Goal: Task Accomplishment & Management: Use online tool/utility

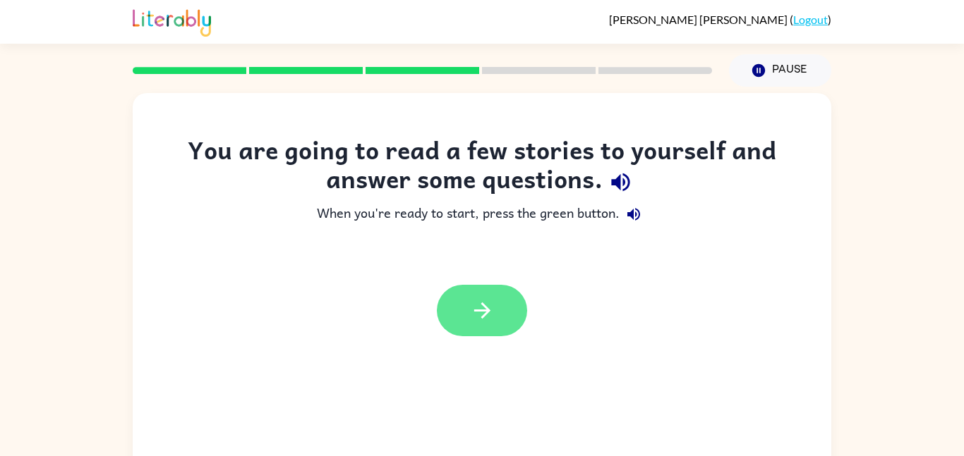
click at [472, 322] on icon "button" at bounding box center [482, 310] width 25 height 25
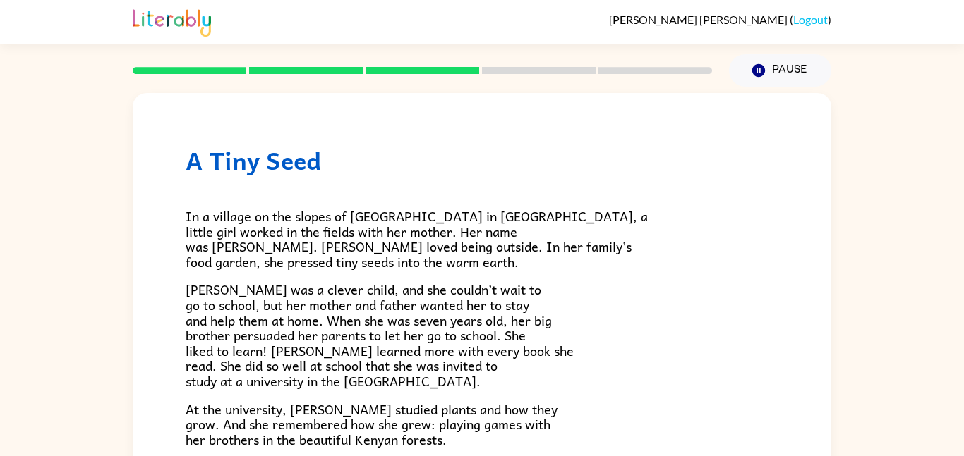
scroll to position [397, 0]
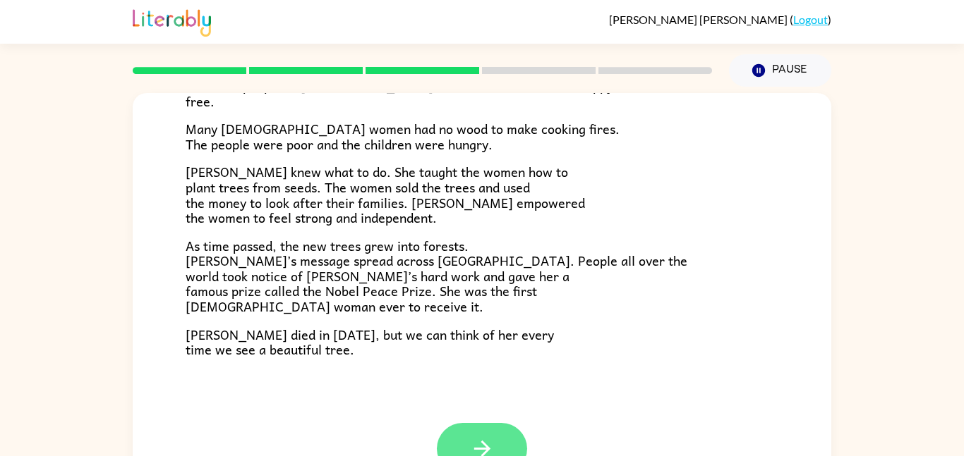
click at [470, 437] on icon "button" at bounding box center [482, 449] width 25 height 25
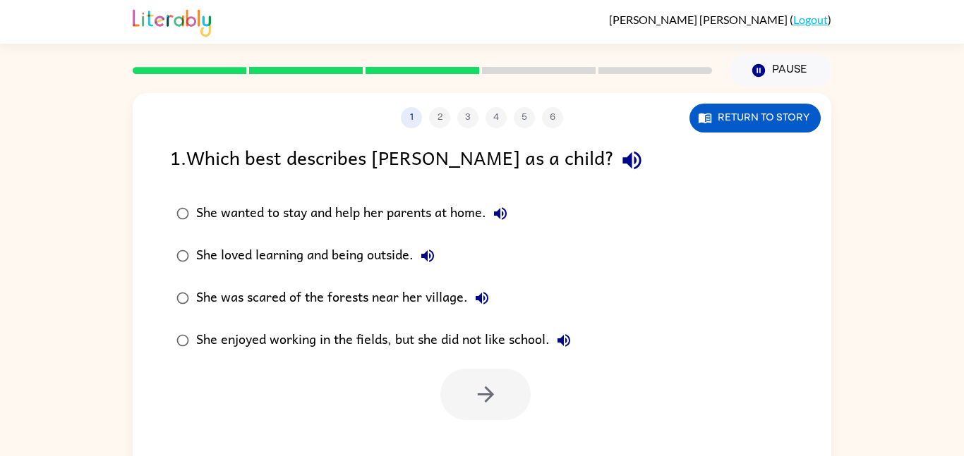
scroll to position [0, 0]
click at [336, 253] on div "She loved learning and being outside." at bounding box center [318, 256] width 245 height 28
click at [475, 374] on button "button" at bounding box center [485, 394] width 90 height 51
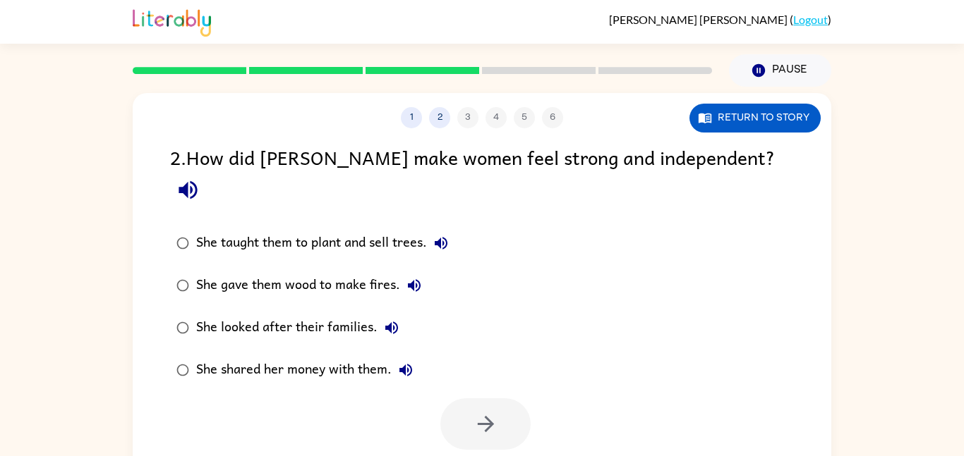
click at [366, 314] on div "She looked after their families." at bounding box center [300, 328] width 209 height 28
click at [466, 399] on button "button" at bounding box center [485, 424] width 90 height 51
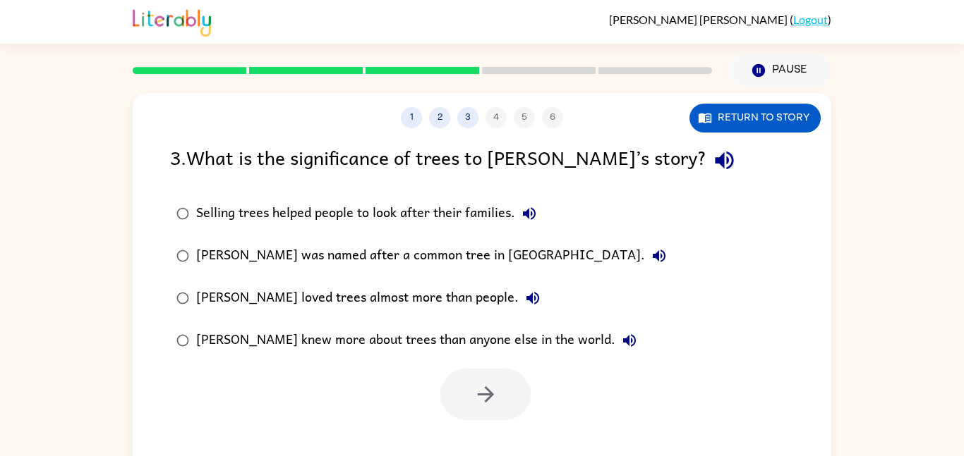
click at [413, 209] on div "Selling trees helped people to look after their families." at bounding box center [369, 214] width 347 height 28
click at [470, 376] on button "button" at bounding box center [485, 394] width 90 height 51
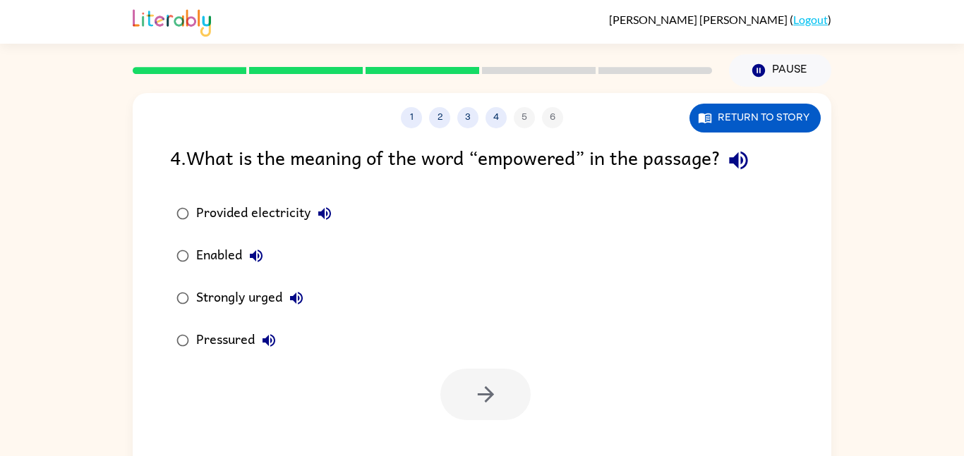
click at [279, 335] on button "Pressured" at bounding box center [269, 341] width 28 height 28
click at [248, 338] on div "Pressured" at bounding box center [239, 341] width 87 height 28
click at [481, 383] on icon "button" at bounding box center [485, 394] width 25 height 25
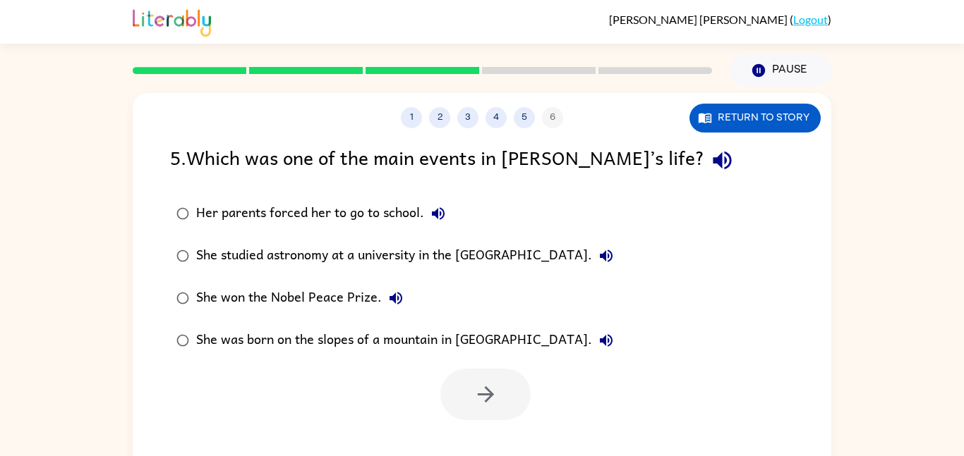
click at [382, 259] on div "She studied astronomy at a university in the [GEOGRAPHIC_DATA]." at bounding box center [408, 256] width 424 height 28
click at [468, 386] on button "button" at bounding box center [485, 394] width 90 height 51
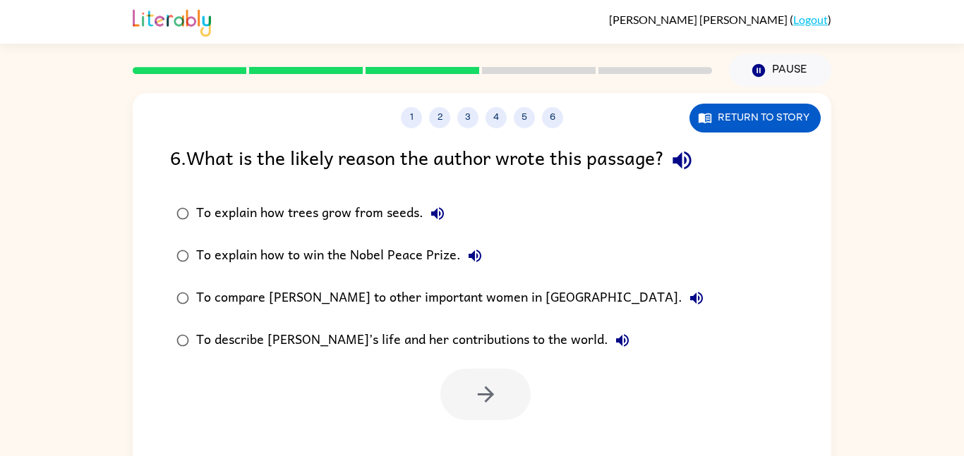
click at [494, 347] on div "To describe [PERSON_NAME]’s life and her contributions to the world." at bounding box center [416, 341] width 440 height 28
click at [487, 378] on button "button" at bounding box center [485, 394] width 90 height 51
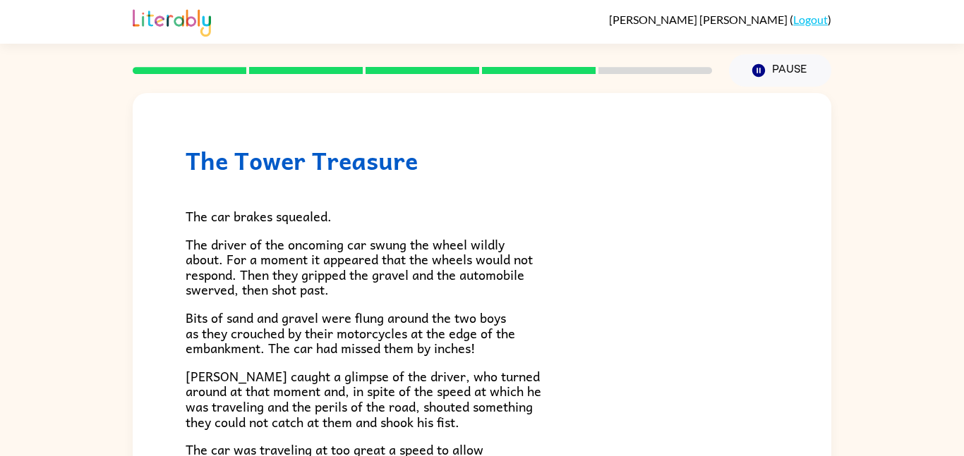
scroll to position [391, 0]
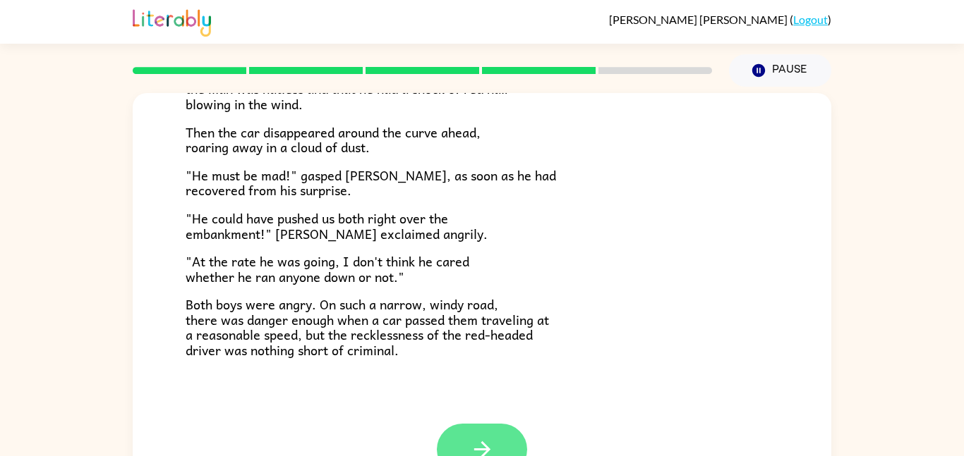
click at [468, 432] on button "button" at bounding box center [482, 449] width 90 height 51
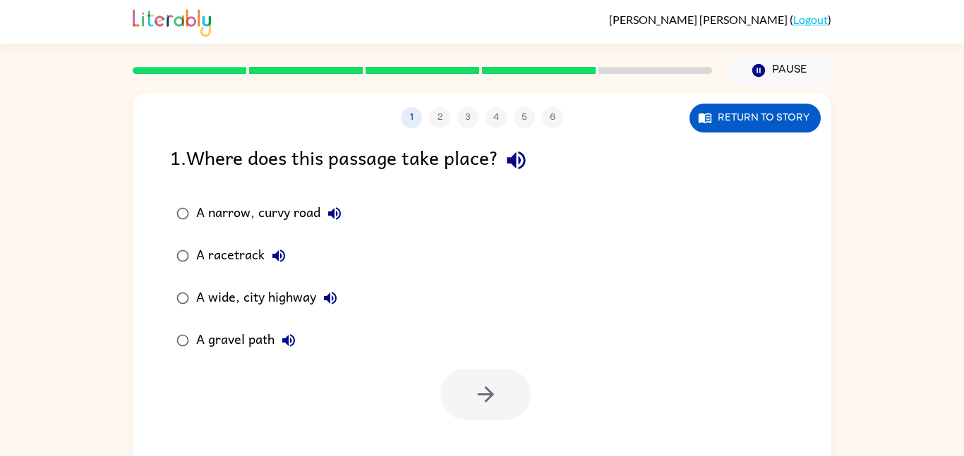
scroll to position [0, 0]
click at [240, 348] on div "A gravel path" at bounding box center [249, 341] width 107 height 28
click at [478, 379] on button "button" at bounding box center [485, 394] width 90 height 51
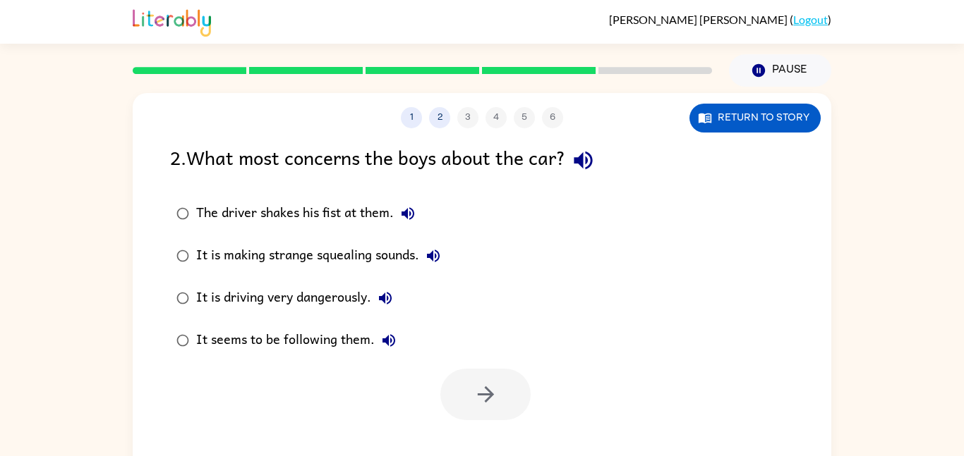
click at [360, 262] on div "It is making strange squealing sounds." at bounding box center [321, 256] width 251 height 28
click at [467, 385] on button "button" at bounding box center [485, 394] width 90 height 51
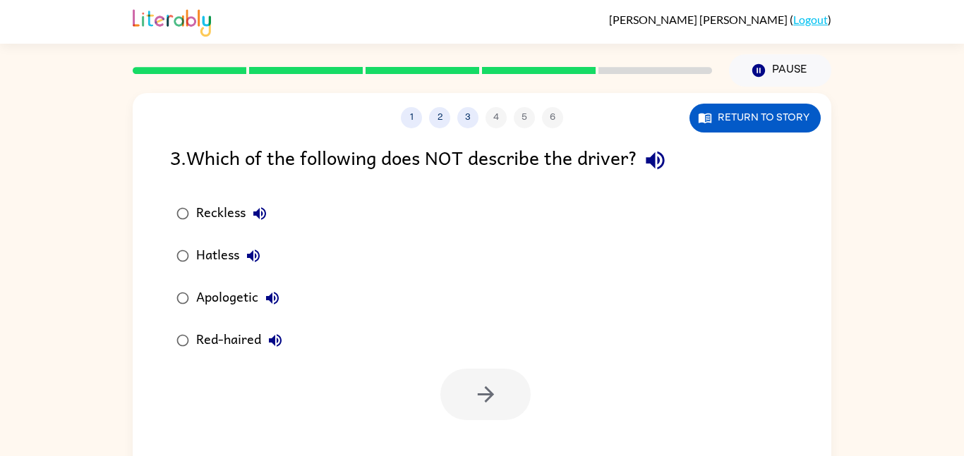
click at [242, 294] on div "Apologetic" at bounding box center [241, 298] width 90 height 28
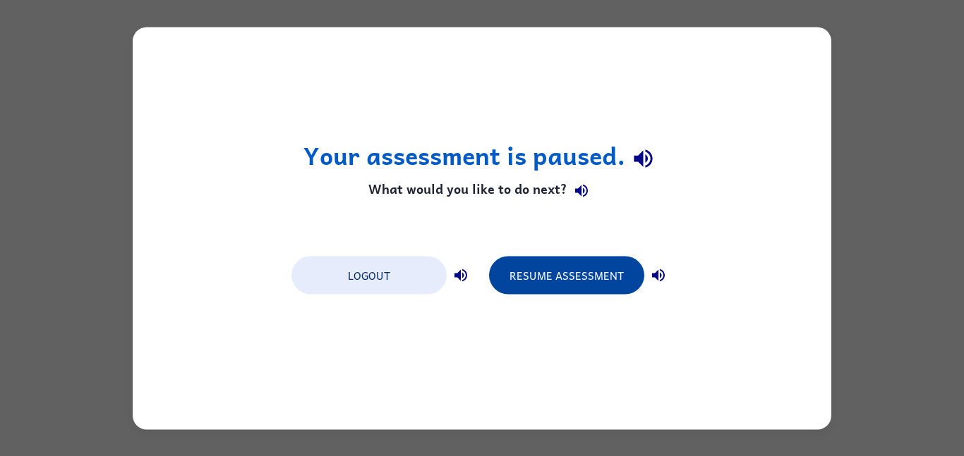
click at [561, 276] on button "Resume Assessment" at bounding box center [566, 275] width 155 height 38
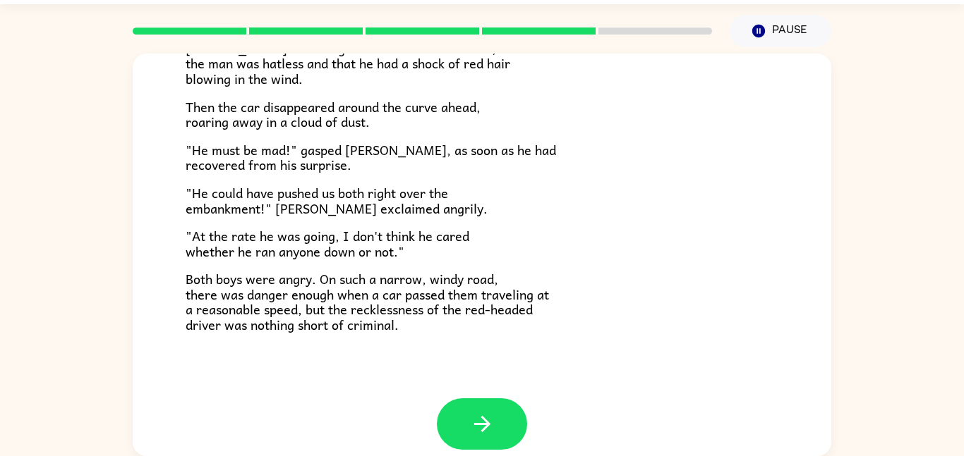
scroll to position [391, 0]
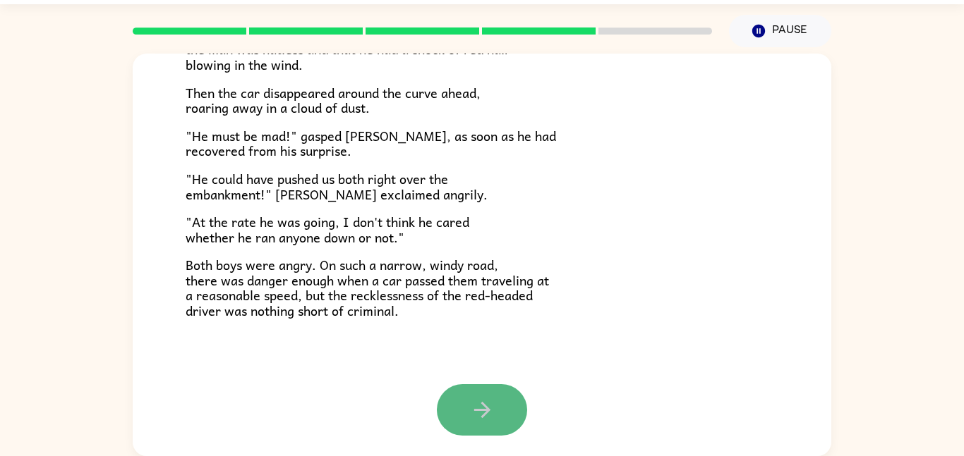
click at [464, 406] on button "button" at bounding box center [482, 409] width 90 height 51
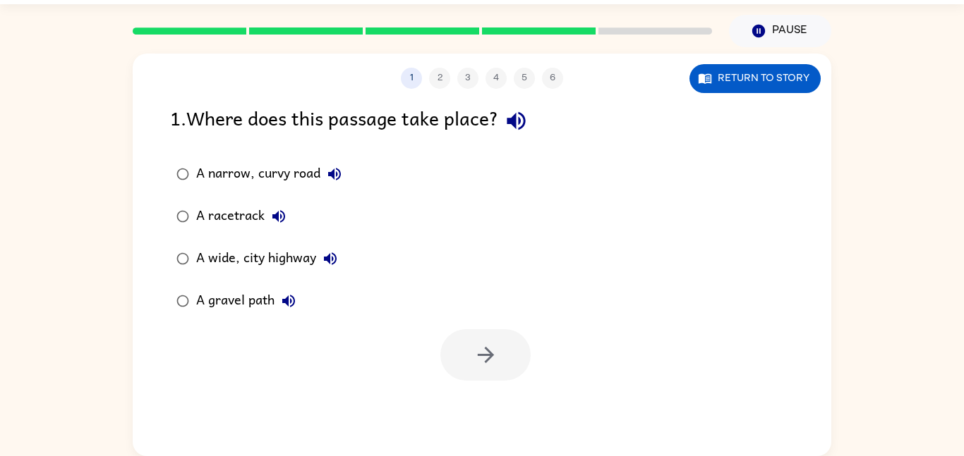
click at [215, 298] on div "A gravel path" at bounding box center [249, 301] width 107 height 28
click at [466, 357] on button "button" at bounding box center [485, 354] width 90 height 51
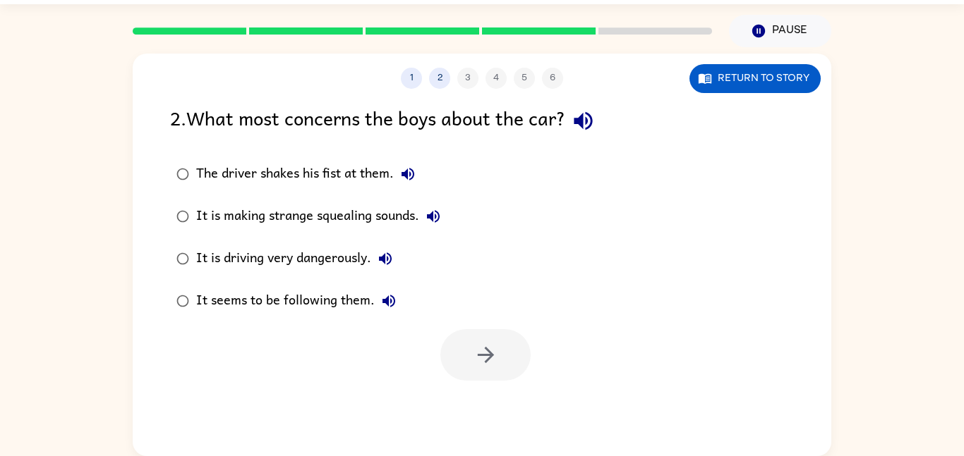
click at [466, 357] on div at bounding box center [485, 354] width 90 height 51
click at [350, 255] on div "It is driving very dangerously." at bounding box center [297, 259] width 203 height 28
click at [499, 354] on button "button" at bounding box center [485, 354] width 90 height 51
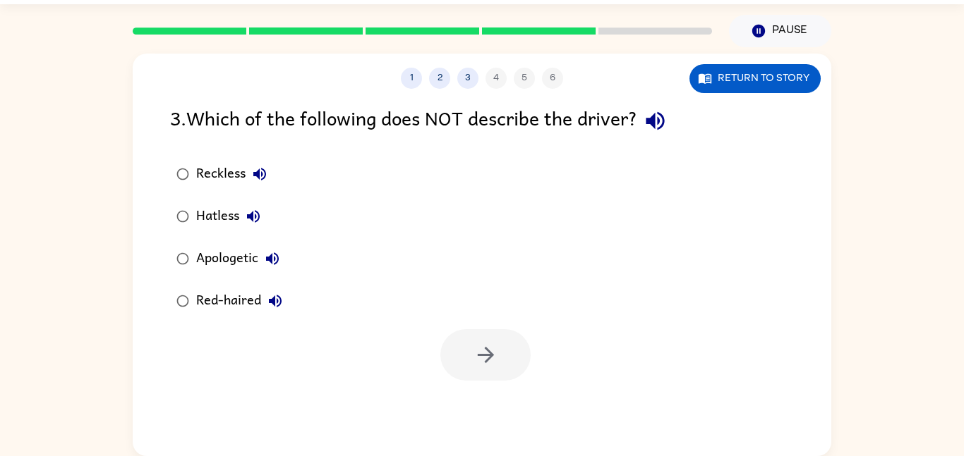
click at [223, 268] on div "Apologetic" at bounding box center [241, 259] width 90 height 28
click at [478, 372] on button "button" at bounding box center [485, 354] width 90 height 51
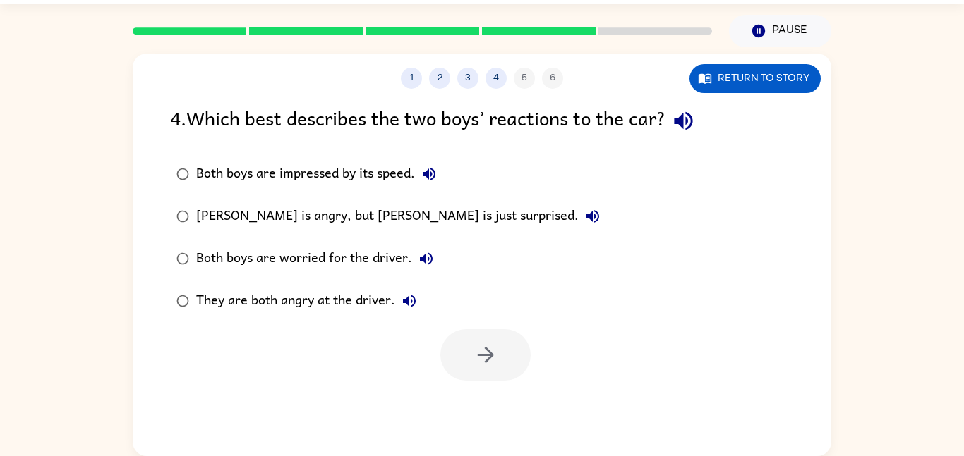
click at [377, 173] on div "Both boys are impressed by its speed." at bounding box center [319, 174] width 247 height 28
click at [470, 341] on button "button" at bounding box center [485, 354] width 90 height 51
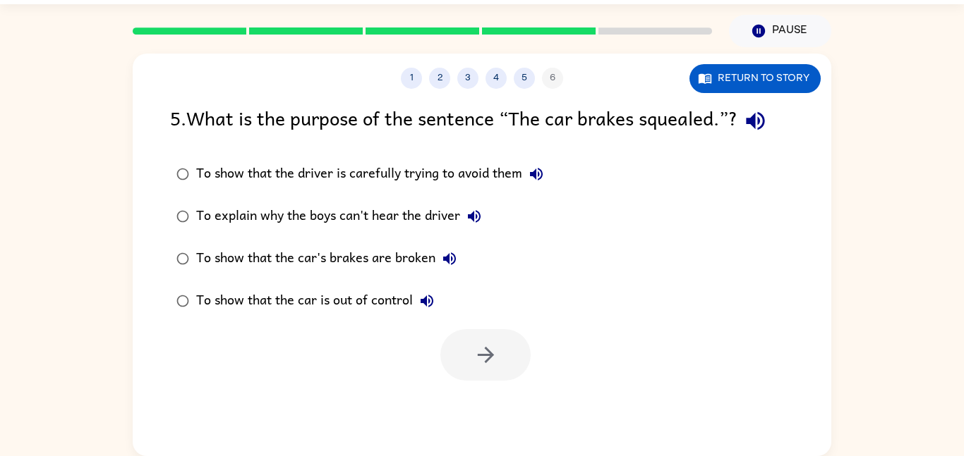
click at [362, 302] on div "To show that the car is out of control" at bounding box center [318, 301] width 245 height 28
click at [447, 348] on button "button" at bounding box center [485, 354] width 90 height 51
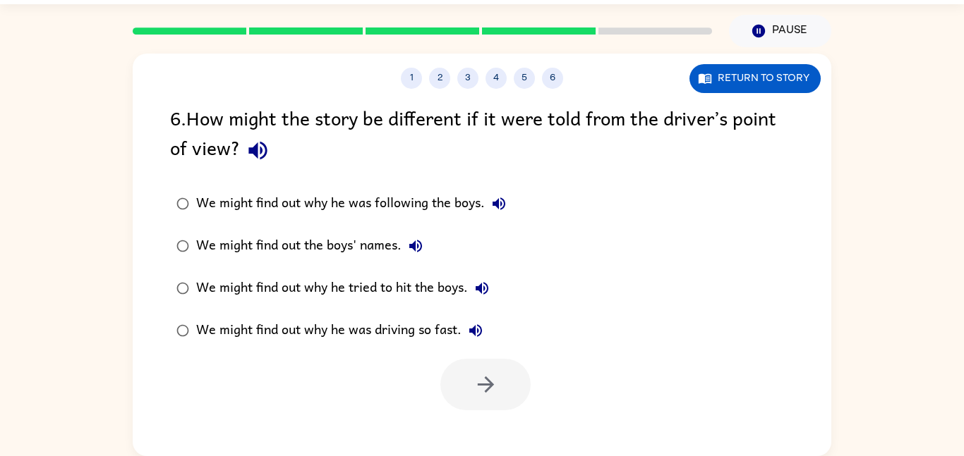
click at [352, 241] on div "We might find out the boys' names." at bounding box center [312, 246] width 233 height 28
click at [507, 387] on button "button" at bounding box center [485, 384] width 90 height 51
